Goal: Check status: Verify the current state of an ongoing process or item

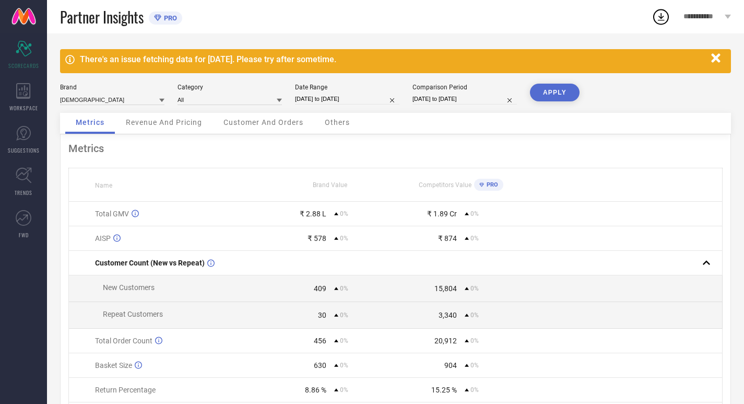
click at [439, 101] on input "[DATE] to [DATE]" at bounding box center [464, 98] width 104 height 11
select select "7"
select select "2025"
select select "8"
select select "2025"
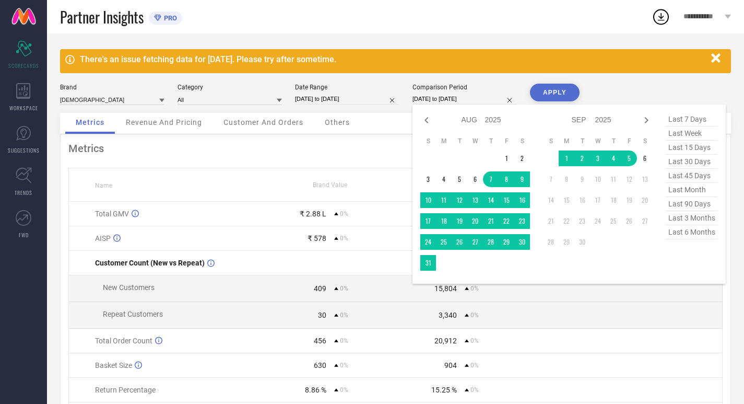
click at [690, 163] on span "last 30 days" at bounding box center [692, 162] width 52 height 14
type input "[DATE] to [DATE]"
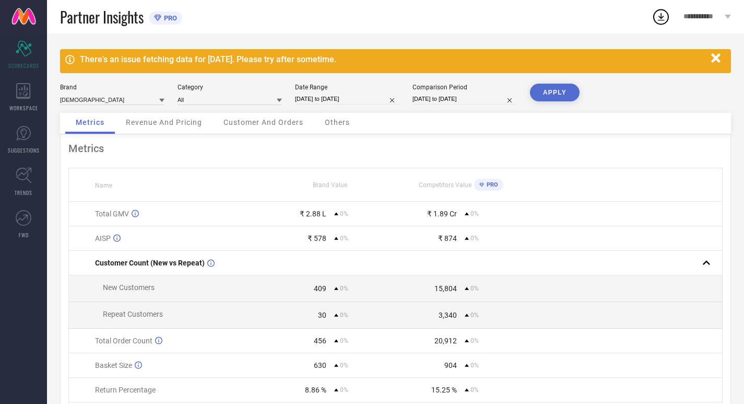
click at [553, 84] on button "APPLY" at bounding box center [555, 93] width 50 height 18
click at [22, 94] on icon at bounding box center [23, 91] width 15 height 16
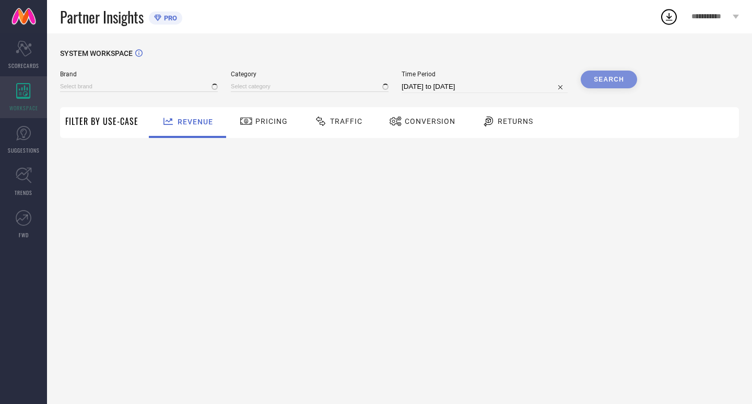
type input "[DEMOGRAPHIC_DATA]"
type input "All"
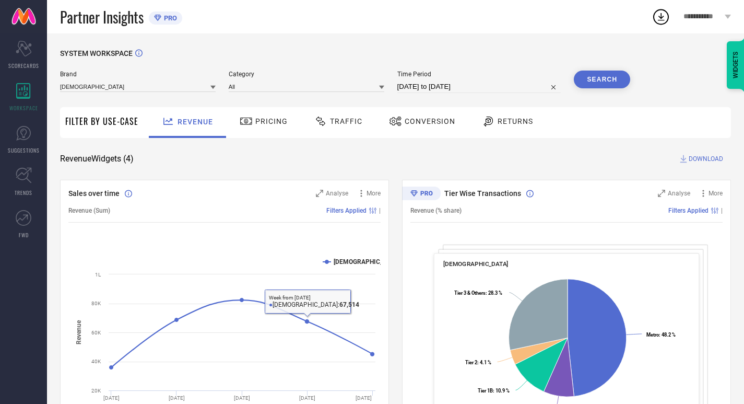
click at [235, 104] on div "SYSTEM WORKSPACE Brand INDIANRANG Category All Time Period [DATE] to [DATE] Sea…" at bounding box center [395, 382] width 671 height 666
click at [240, 118] on icon at bounding box center [245, 120] width 11 height 7
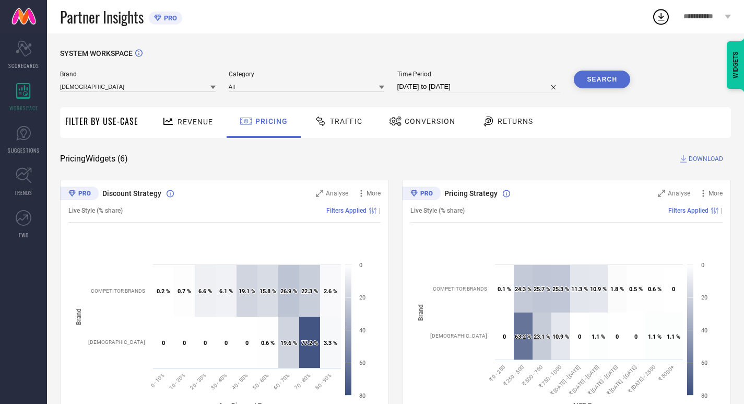
click at [317, 124] on icon at bounding box center [320, 121] width 13 height 13
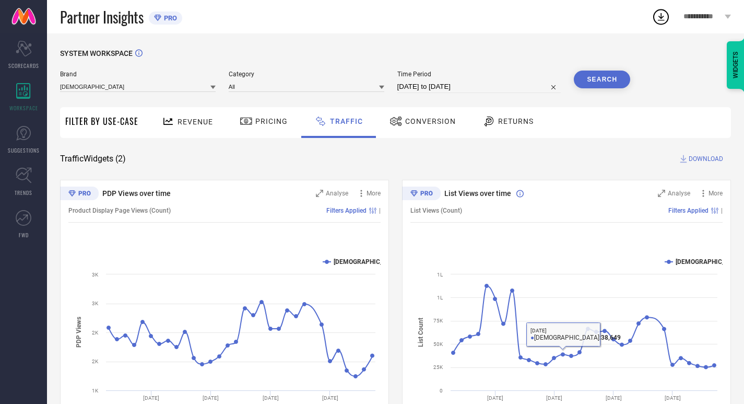
click at [423, 131] on div "Conversion" at bounding box center [422, 122] width 92 height 31
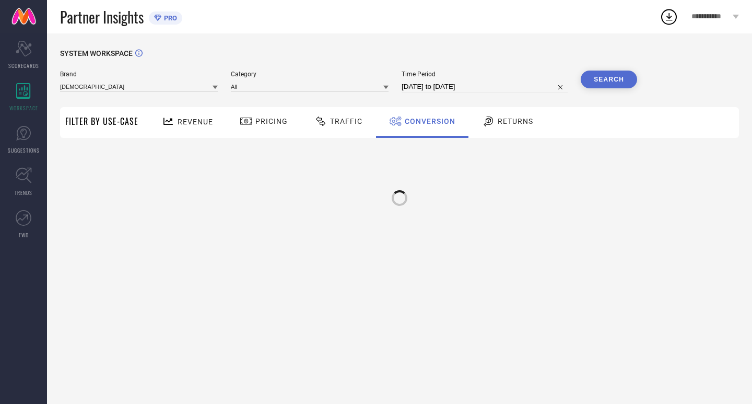
click at [484, 120] on icon at bounding box center [488, 121] width 13 height 13
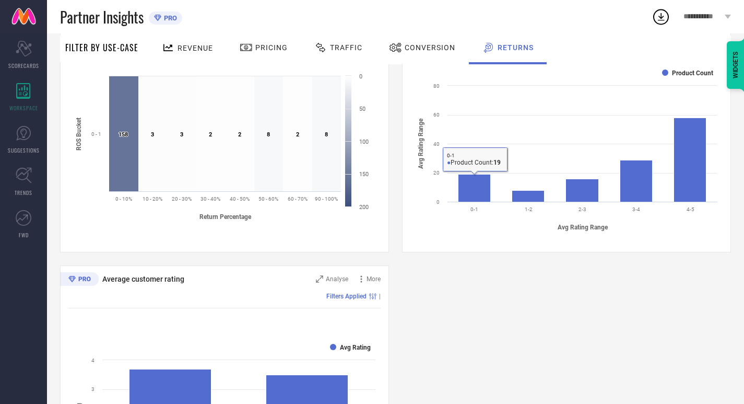
scroll to position [503, 0]
